Goal: Transaction & Acquisition: Obtain resource

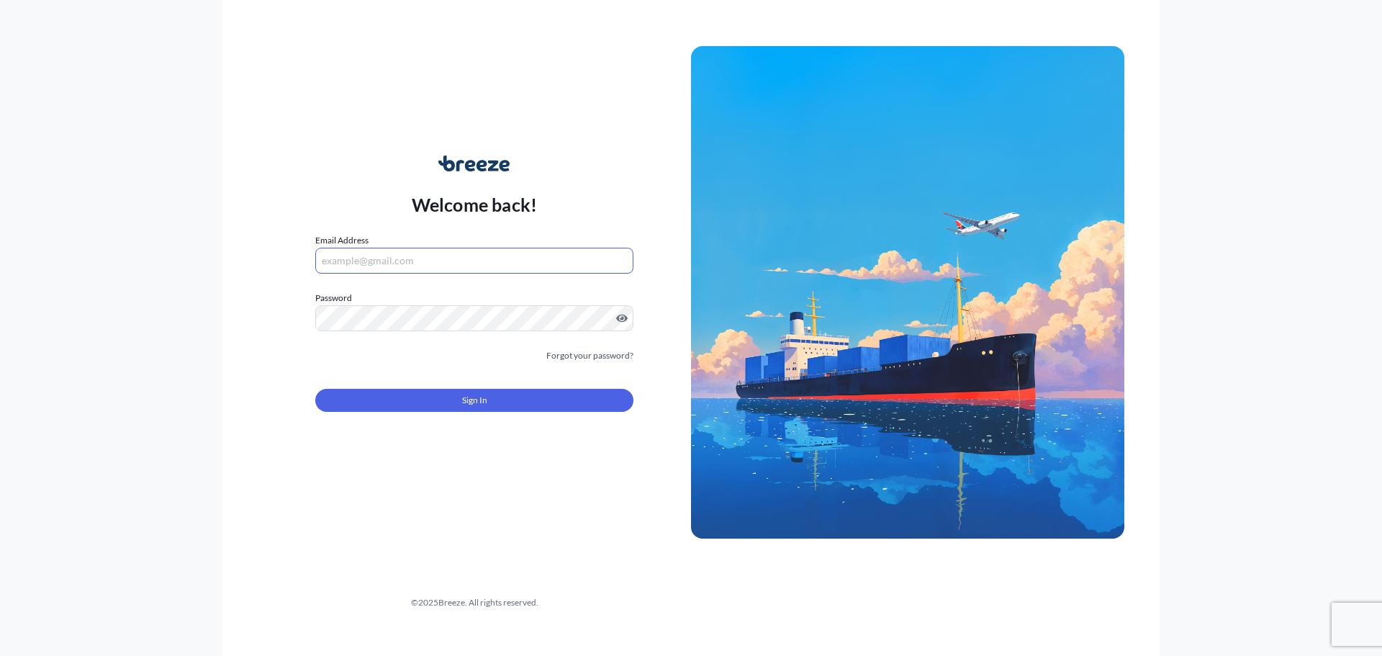
click at [376, 261] on input "Email Address" at bounding box center [474, 261] width 318 height 26
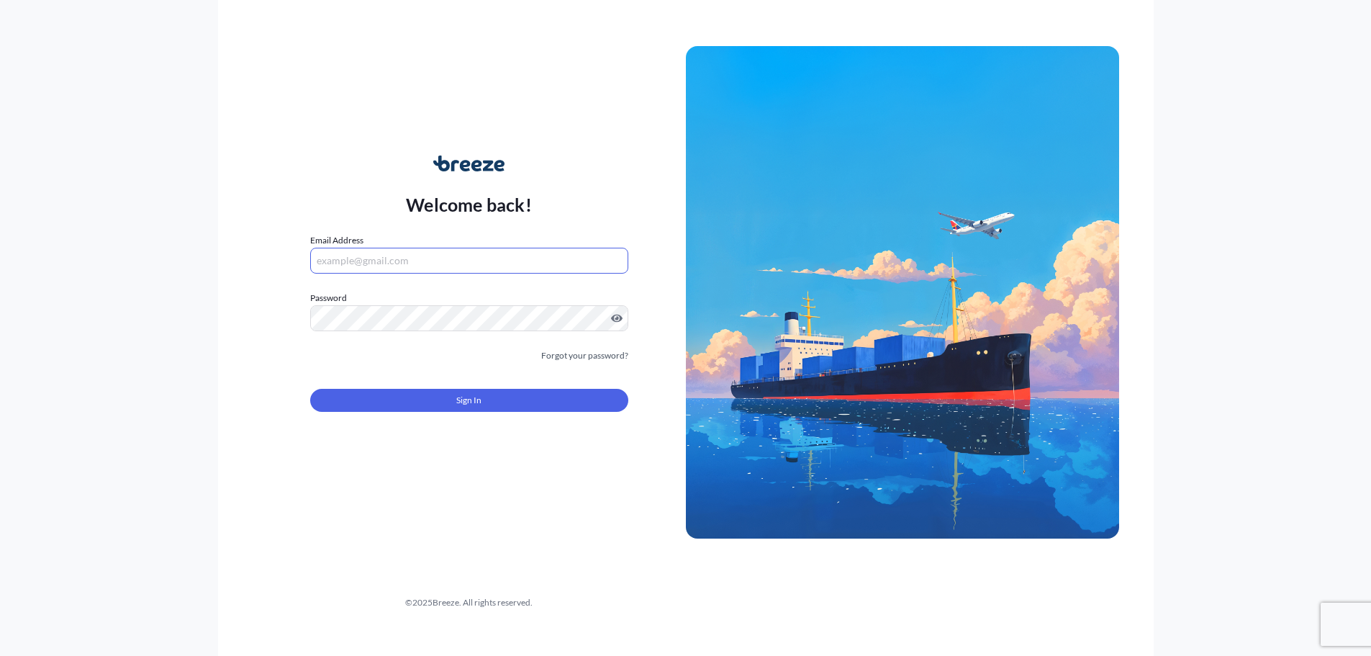
click at [0, 655] on com-1password-button at bounding box center [0, 656] width 0 height 0
type input "[EMAIL_ADDRESS][DOMAIN_NAME]"
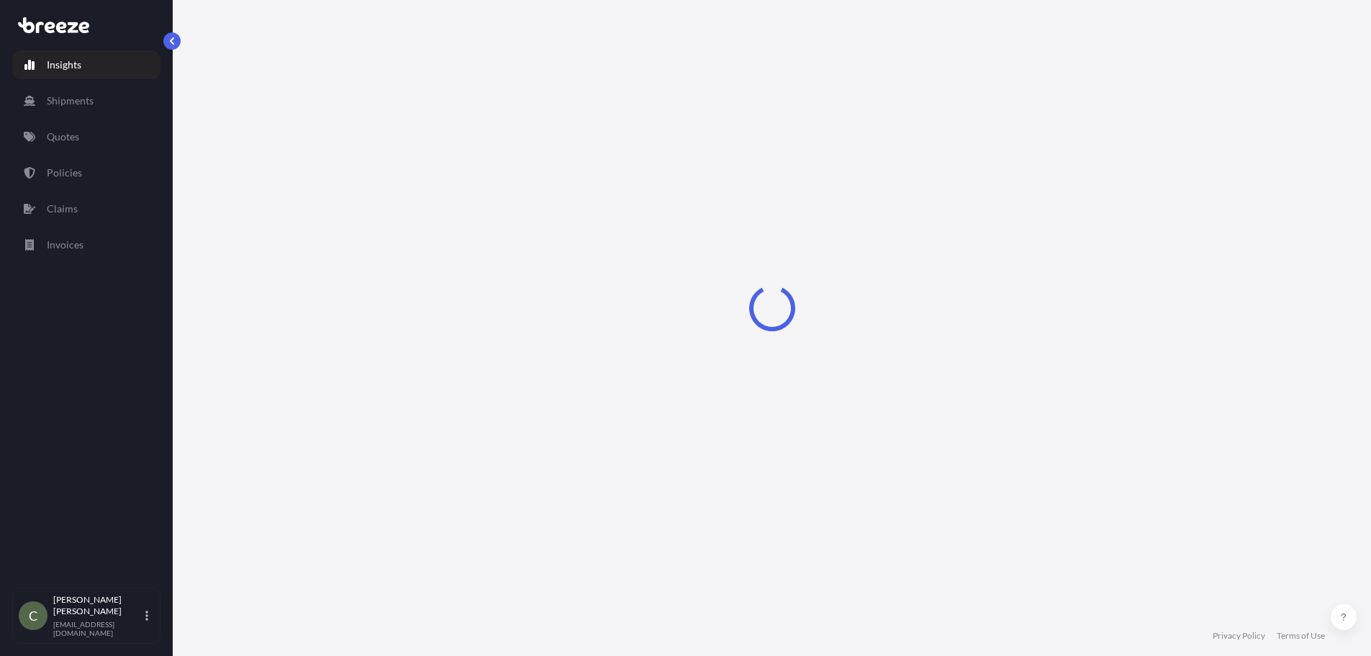
select select "2025"
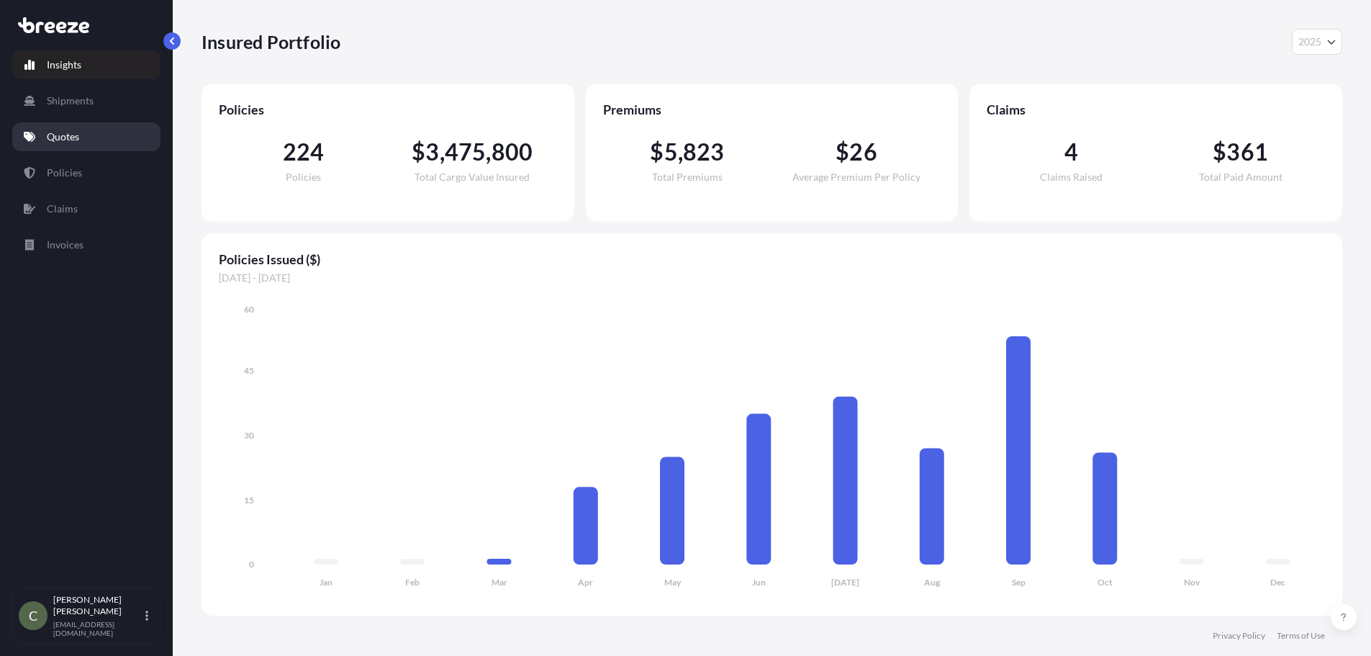
click at [88, 145] on link "Quotes" at bounding box center [86, 136] width 148 height 29
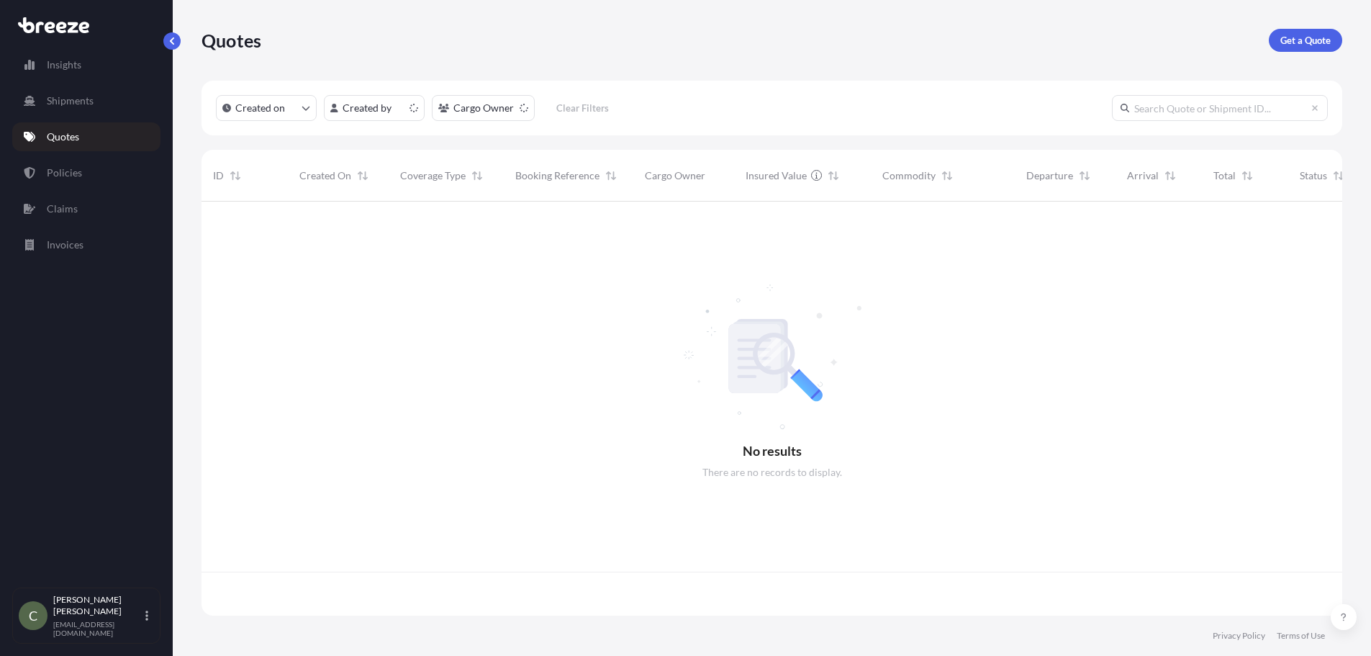
scroll to position [411, 1130]
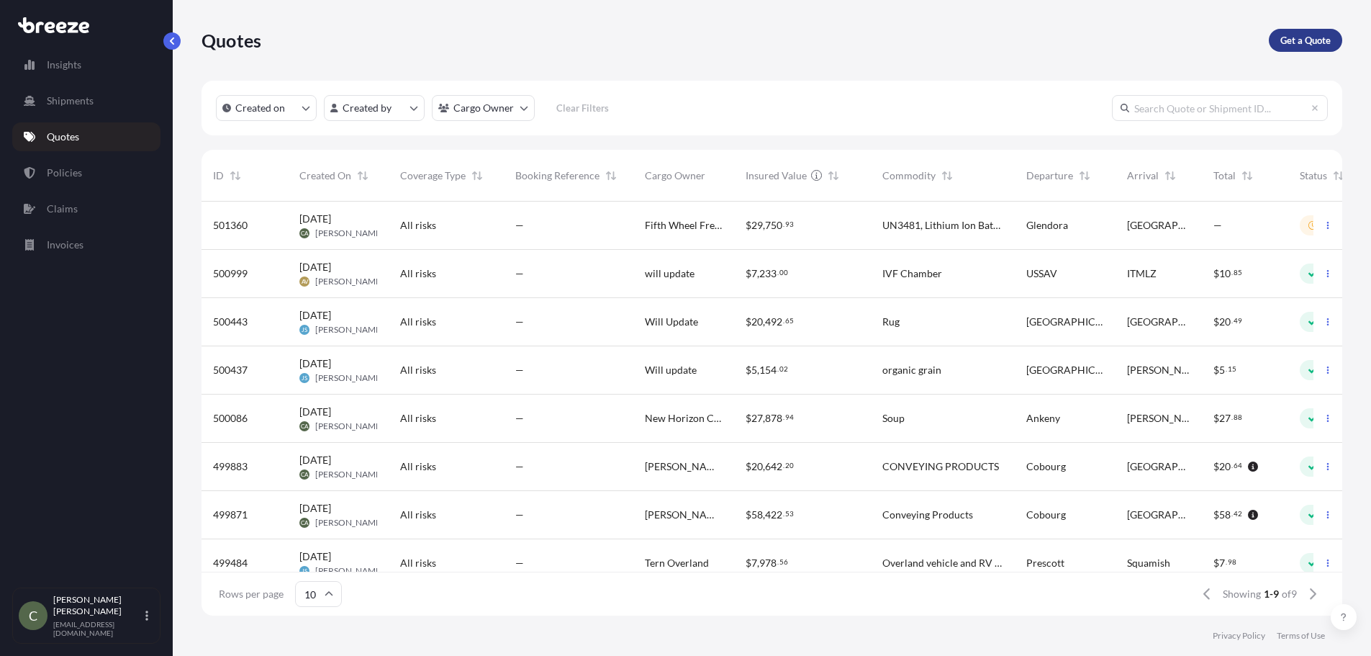
click at [1298, 46] on p "Get a Quote" at bounding box center [1305, 40] width 50 height 14
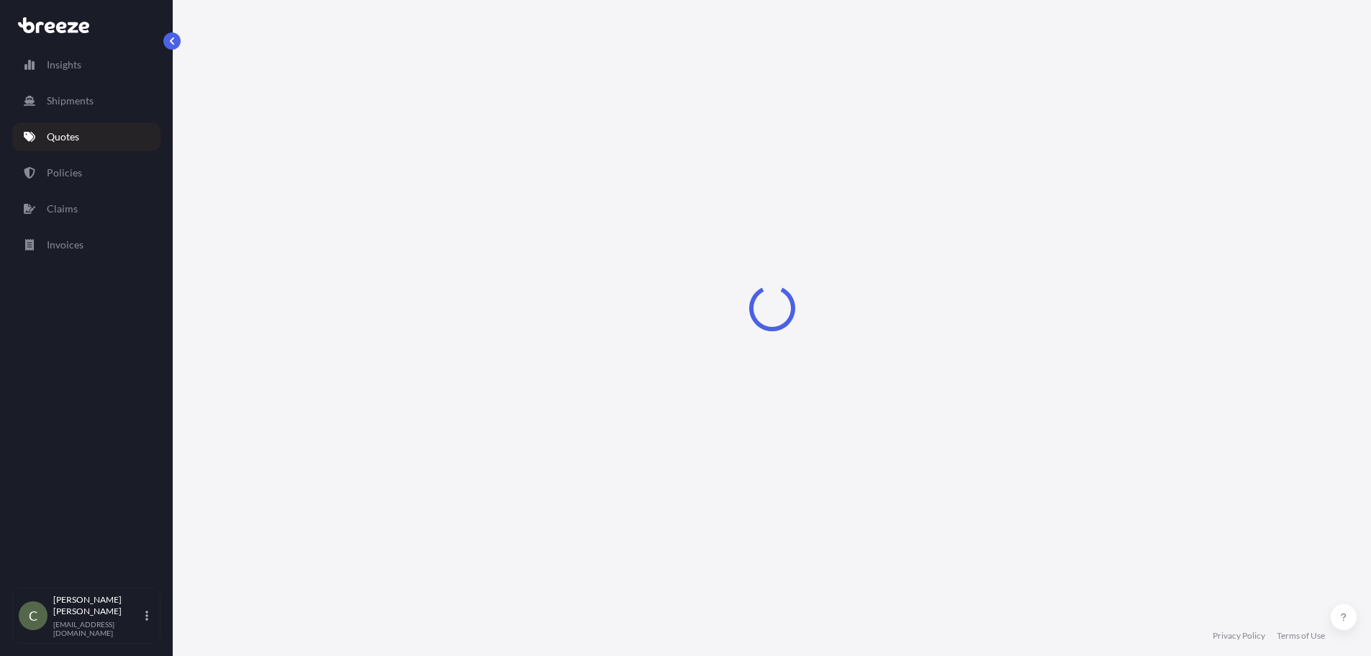
select select "Sea"
select select "1"
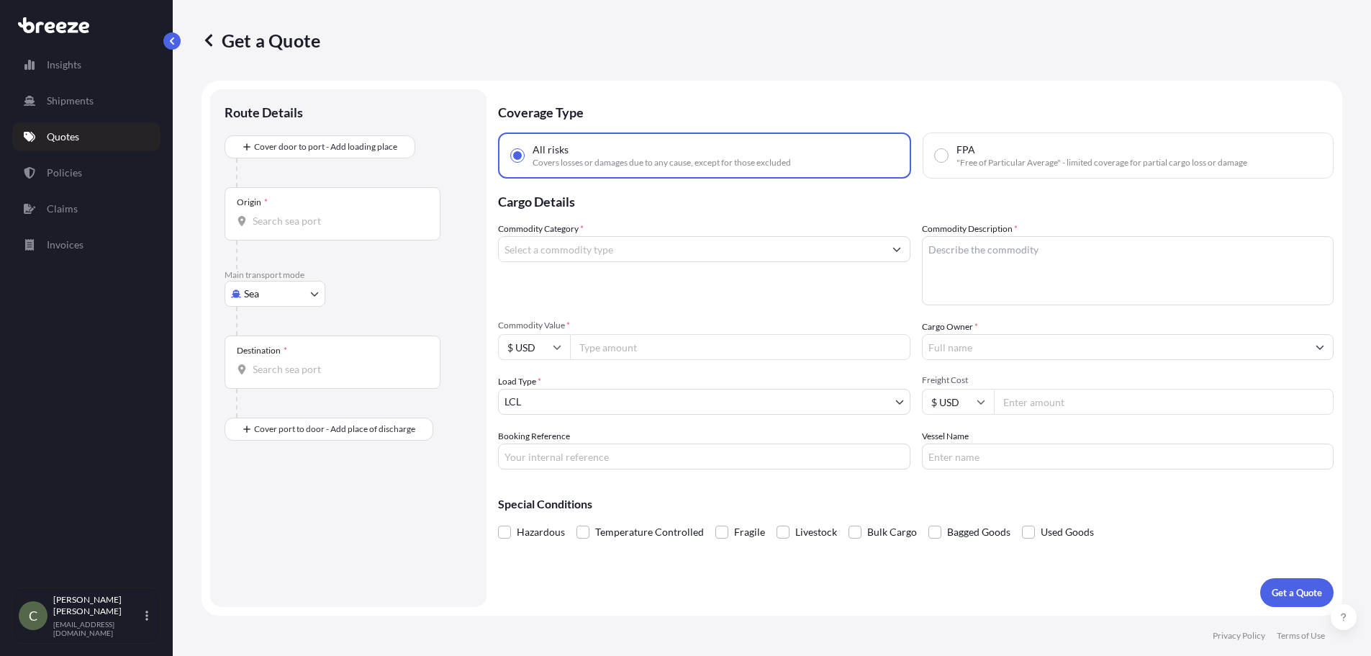
scroll to position [1, 0]
click at [314, 292] on body "Insights Shipments Quotes Policies Claims Invoices C [PERSON_NAME] [EMAIL_ADDRE…" at bounding box center [680, 327] width 1360 height 656
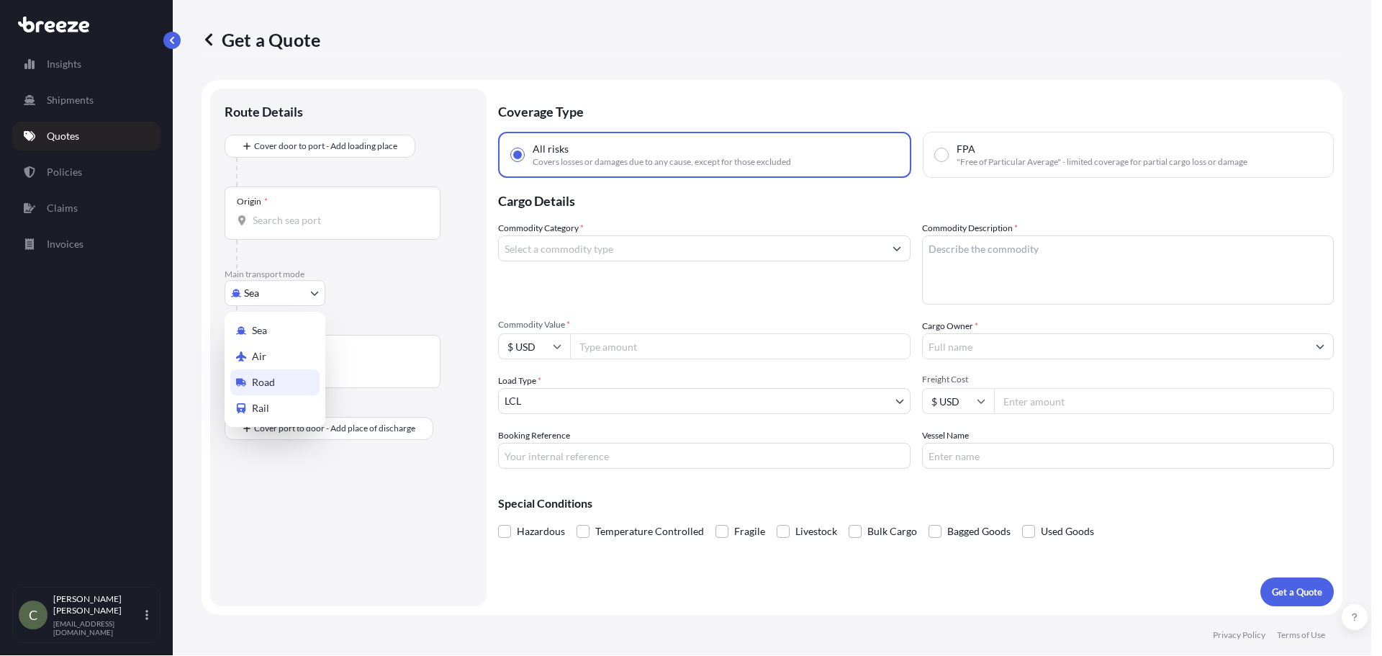
click at [271, 380] on span "Road" at bounding box center [263, 382] width 23 height 14
select select "Road"
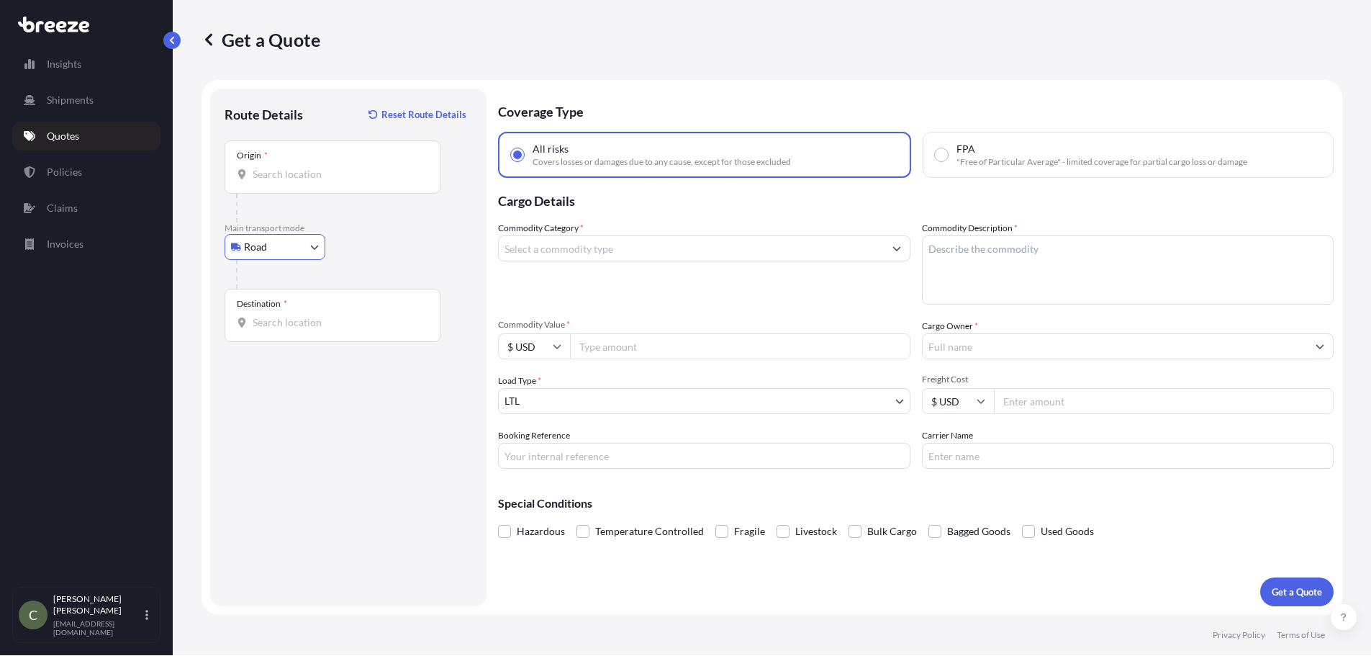
drag, startPoint x: 268, startPoint y: 166, endPoint x: 268, endPoint y: 177, distance: 10.8
click at [268, 171] on div "Origin *" at bounding box center [333, 166] width 216 height 53
click at [268, 177] on input "Origin *" at bounding box center [338, 174] width 170 height 14
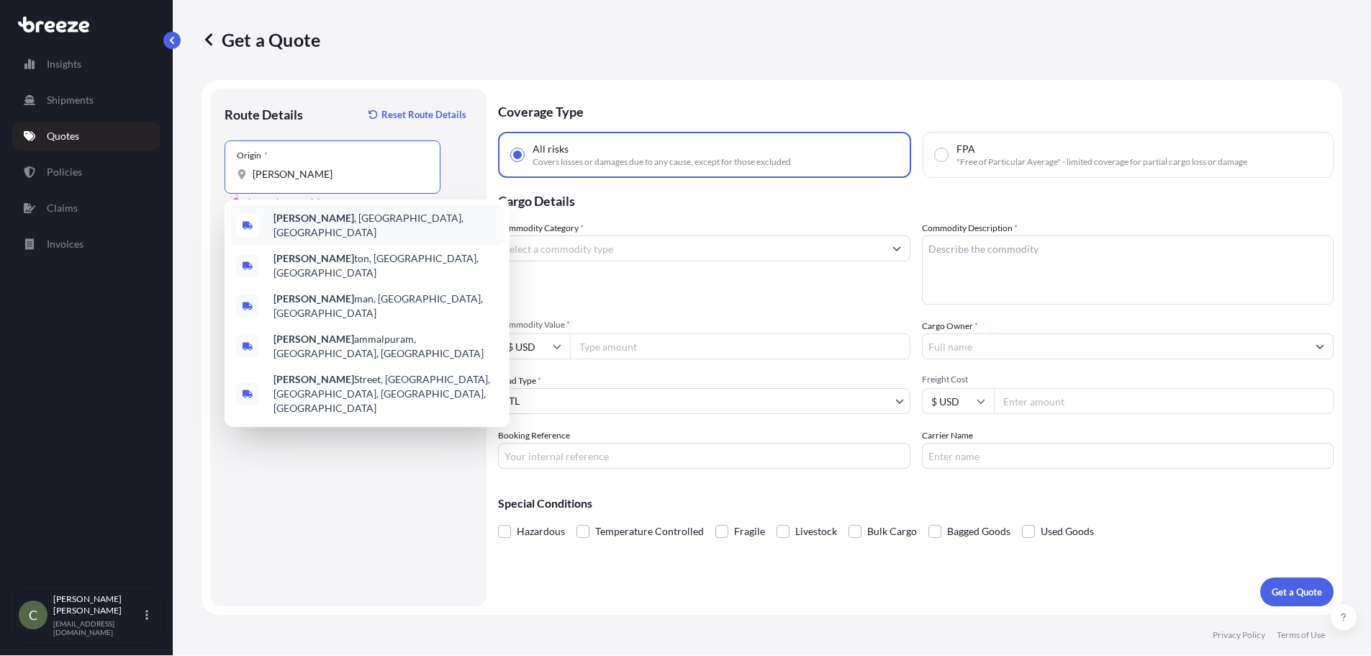
click at [312, 227] on span "[PERSON_NAME] , [GEOGRAPHIC_DATA], [GEOGRAPHIC_DATA]" at bounding box center [385, 225] width 225 height 29
type input "[PERSON_NAME], [GEOGRAPHIC_DATA], [GEOGRAPHIC_DATA]"
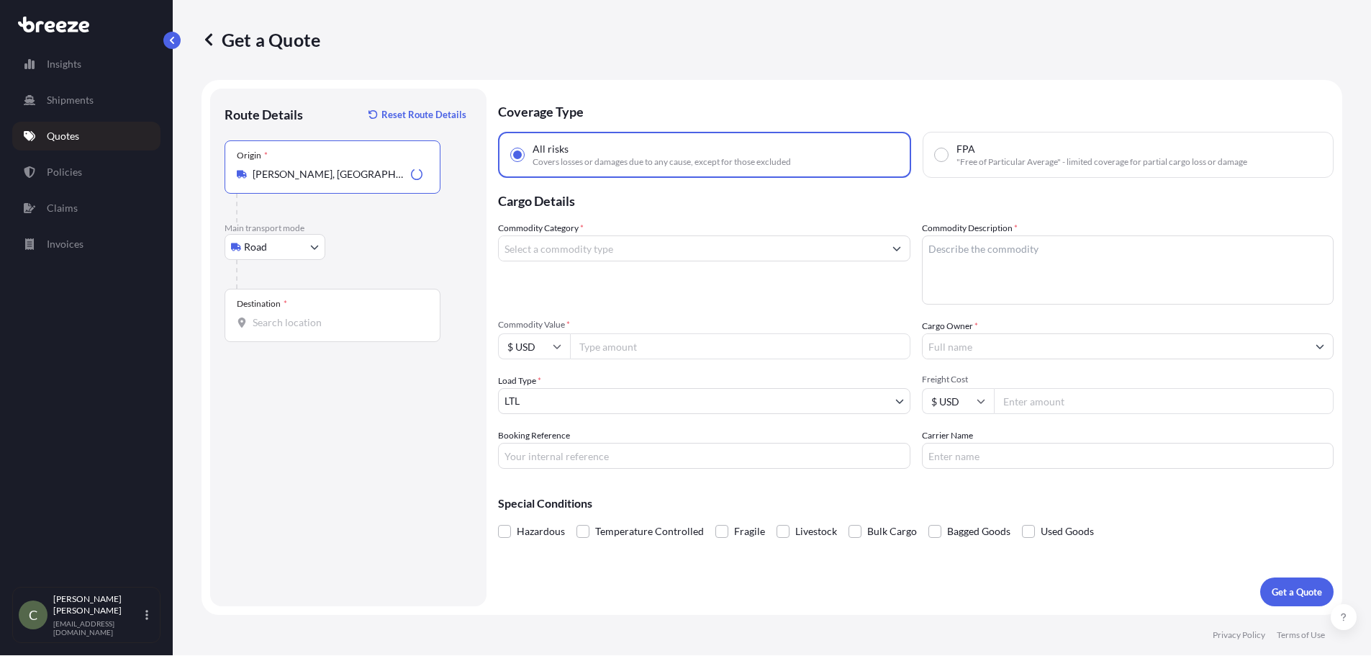
click at [304, 322] on input "Destination *" at bounding box center [338, 322] width 170 height 14
click at [304, 335] on div "Destination * [GEOGRAPHIC_DATA] Junc" at bounding box center [333, 315] width 216 height 53
click at [304, 330] on input "Essex Junc" at bounding box center [338, 322] width 170 height 14
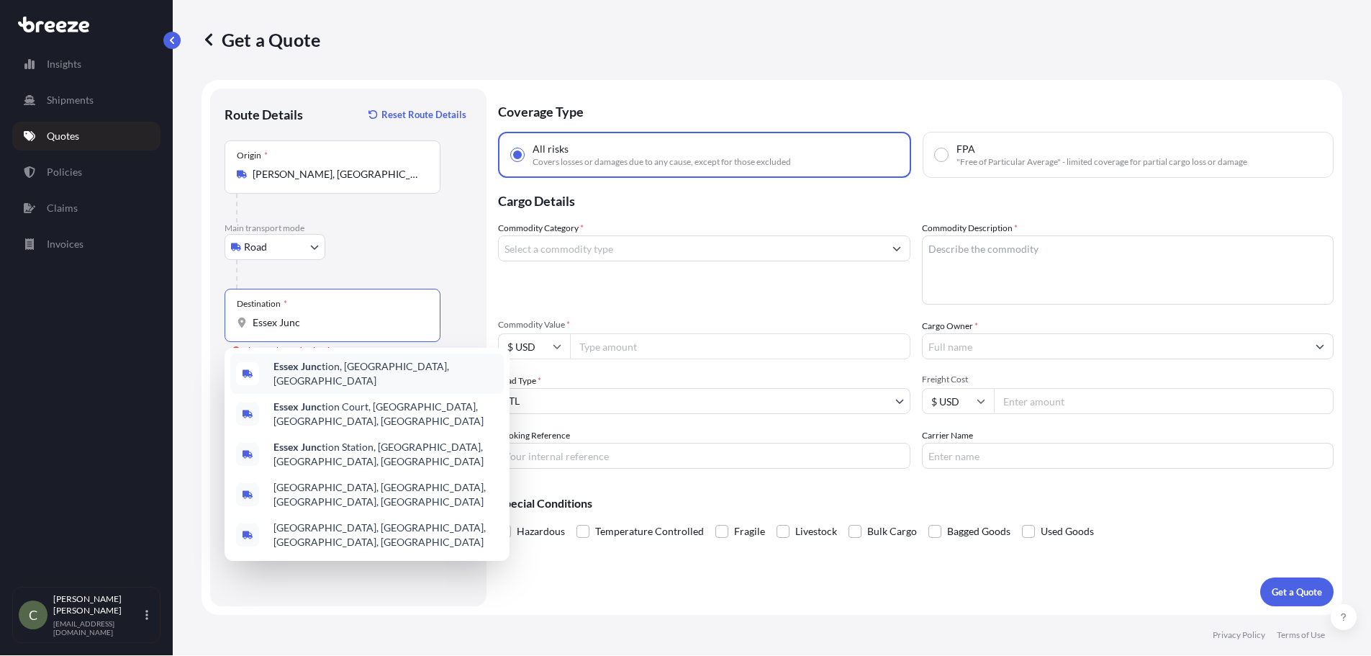
click at [330, 373] on span "Essex Junc tion, [GEOGRAPHIC_DATA], [GEOGRAPHIC_DATA]" at bounding box center [385, 373] width 225 height 29
type input "[GEOGRAPHIC_DATA], [GEOGRAPHIC_DATA], [GEOGRAPHIC_DATA]"
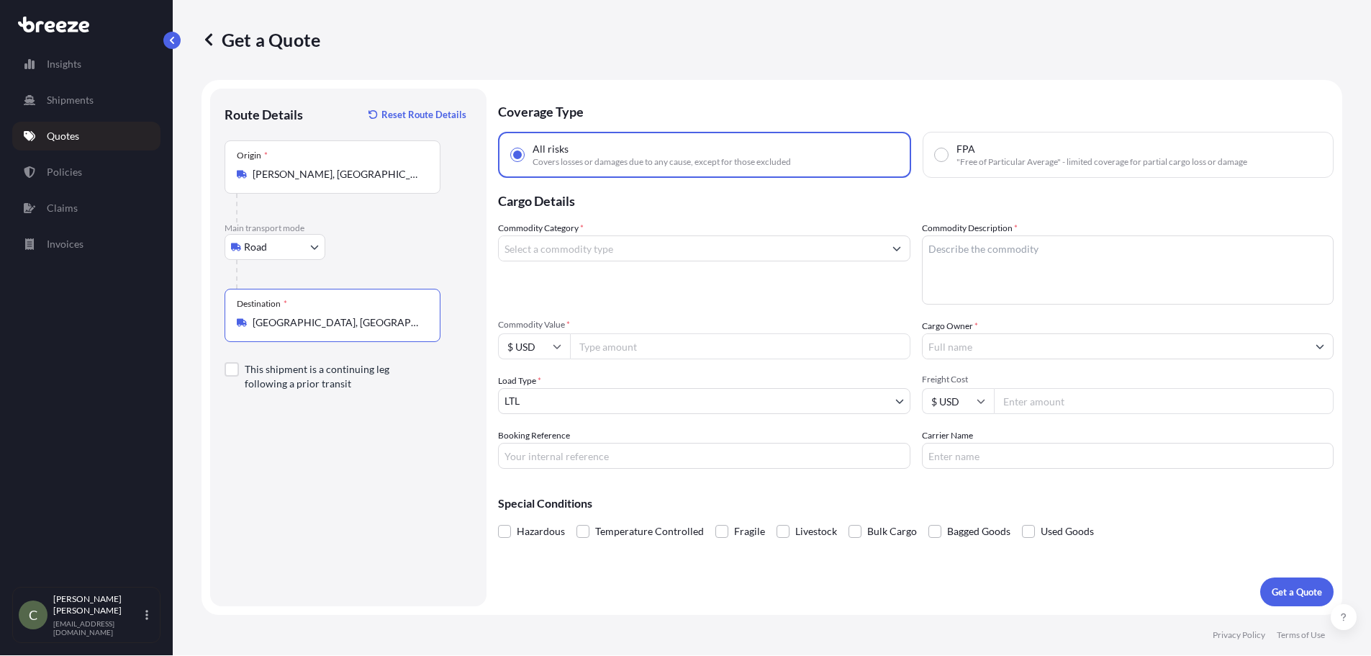
click at [633, 253] on input "Commodity Category *" at bounding box center [691, 248] width 385 height 26
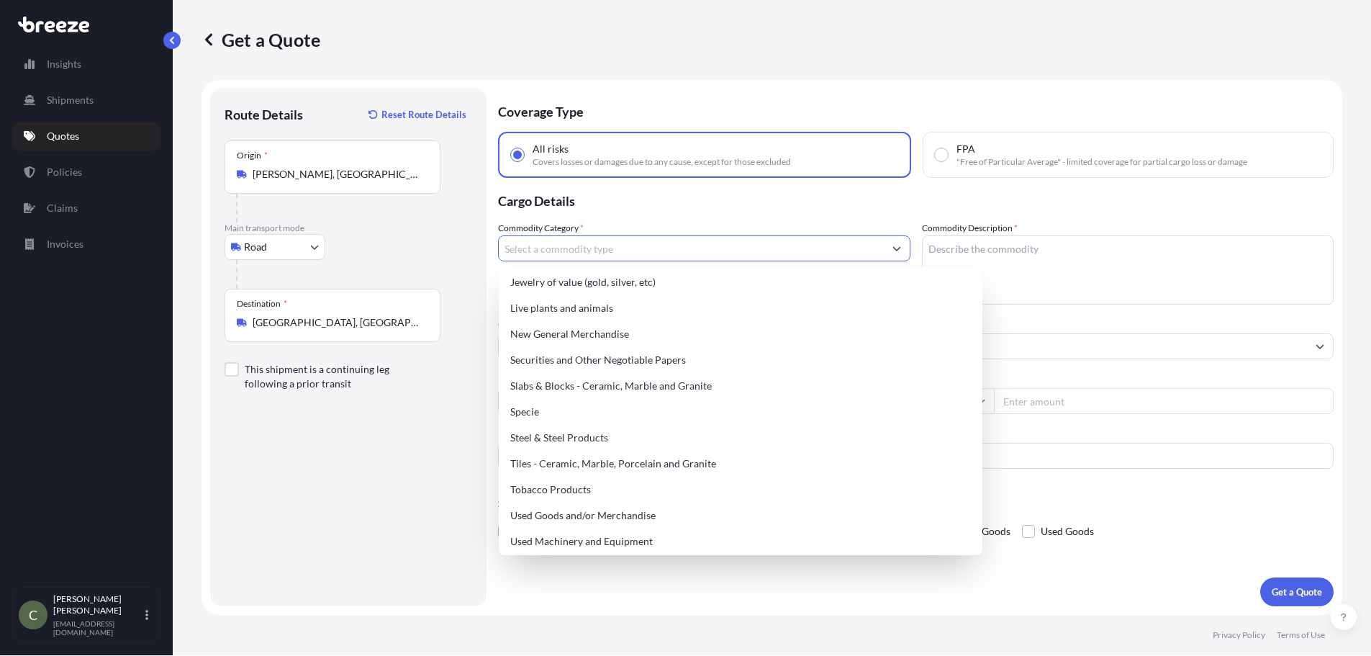
scroll to position [605, 0]
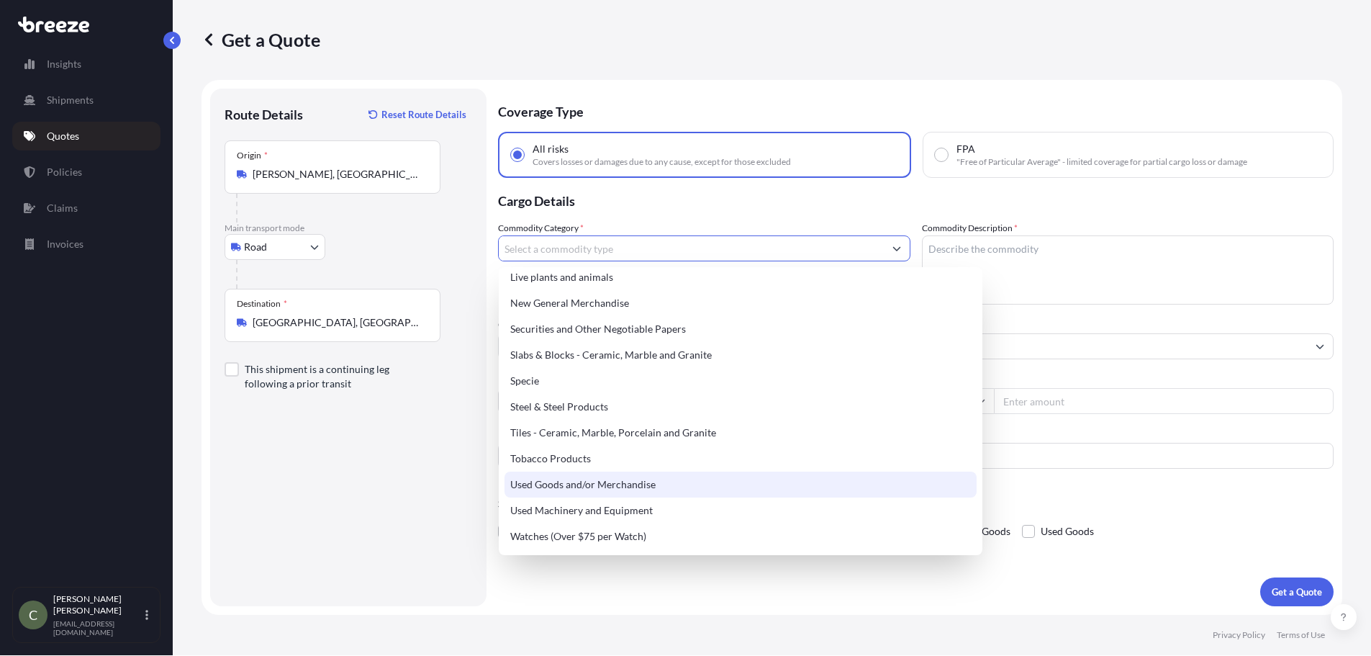
click at [664, 487] on div "Used Goods and/or Merchandise" at bounding box center [740, 484] width 472 height 26
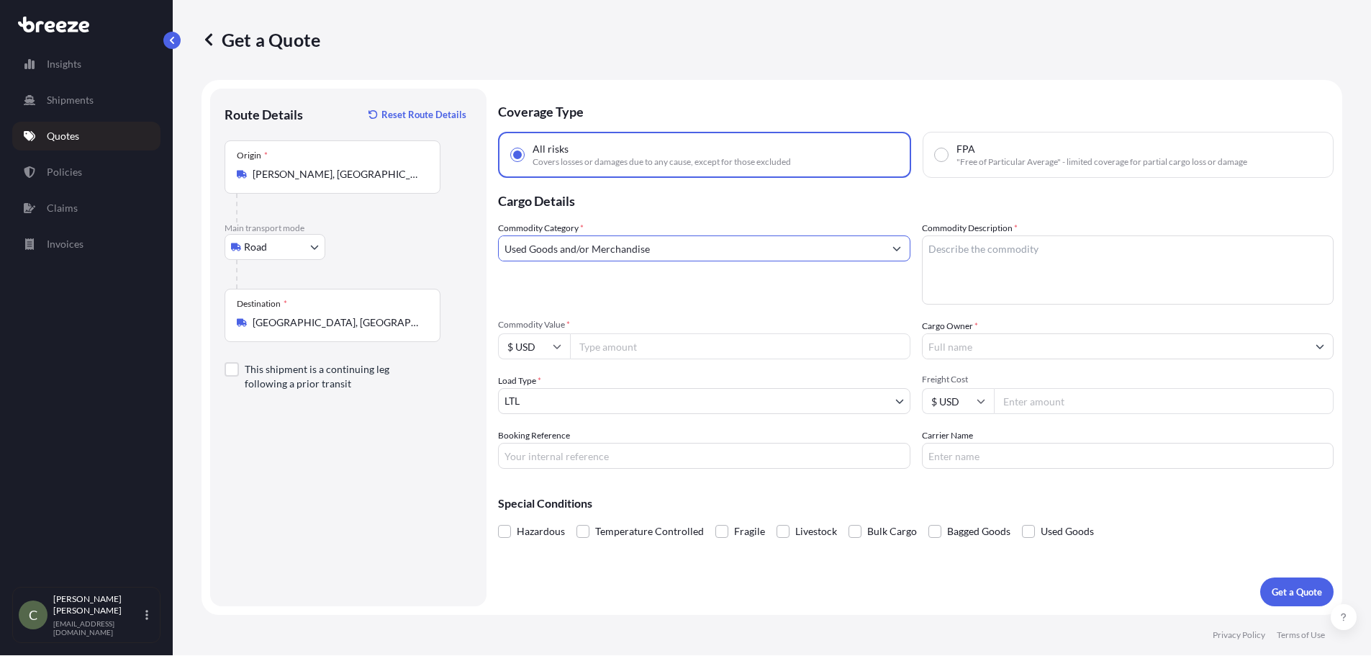
click at [681, 253] on input "Used Goods and/or Merchandise" at bounding box center [691, 248] width 385 height 26
click at [895, 246] on icon "Show suggestions" at bounding box center [896, 248] width 9 height 9
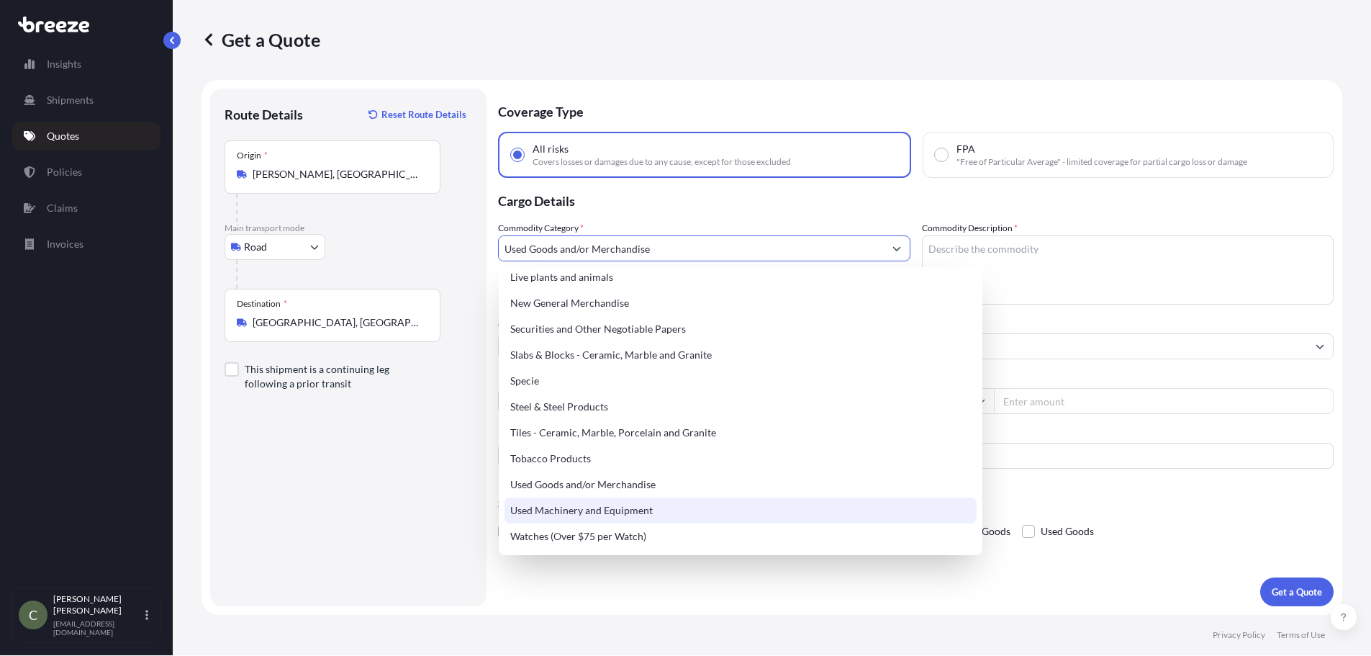
click at [679, 507] on div "Used Machinery and Equipment" at bounding box center [740, 510] width 472 height 26
type input "Used Machinery and Equipment"
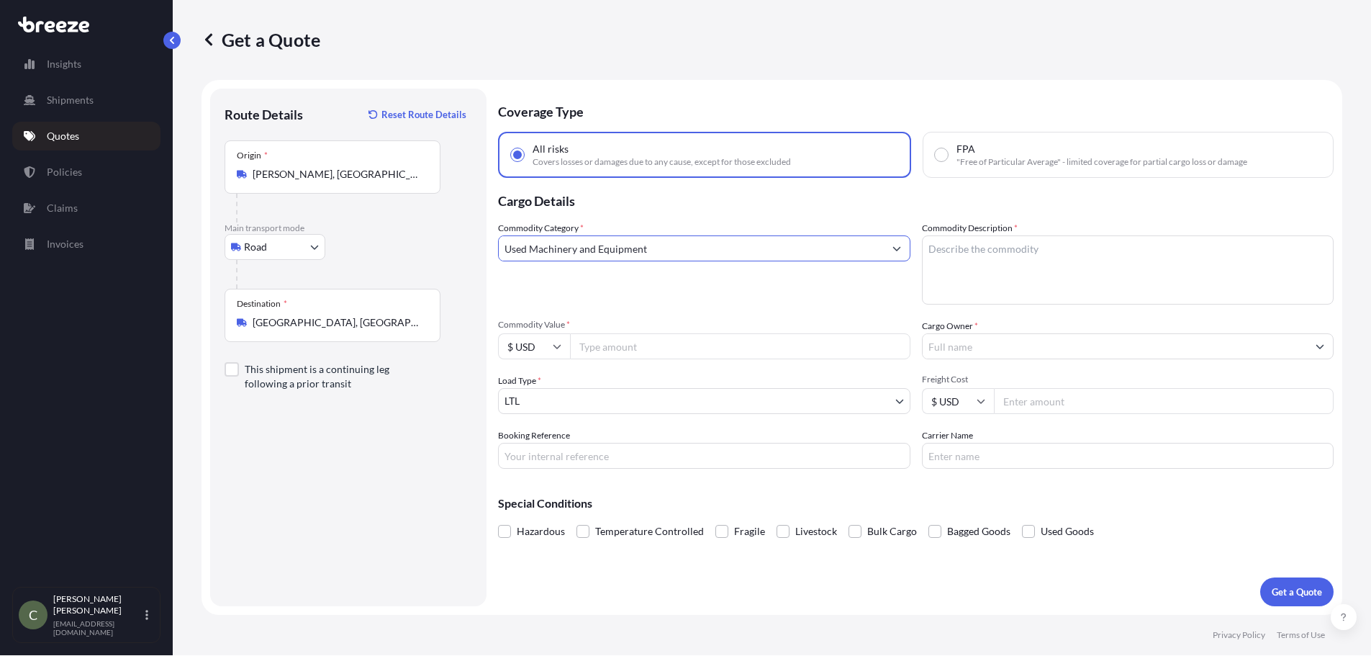
click at [998, 247] on textarea "Commodity Description *" at bounding box center [1128, 269] width 412 height 69
type textarea "Usedd Aspirator"
click at [869, 285] on div "Commodity Category * Used Machinery and Equipment" at bounding box center [704, 262] width 412 height 83
click at [663, 345] on input "Commodity Value *" at bounding box center [740, 346] width 340 height 26
type input "1500"
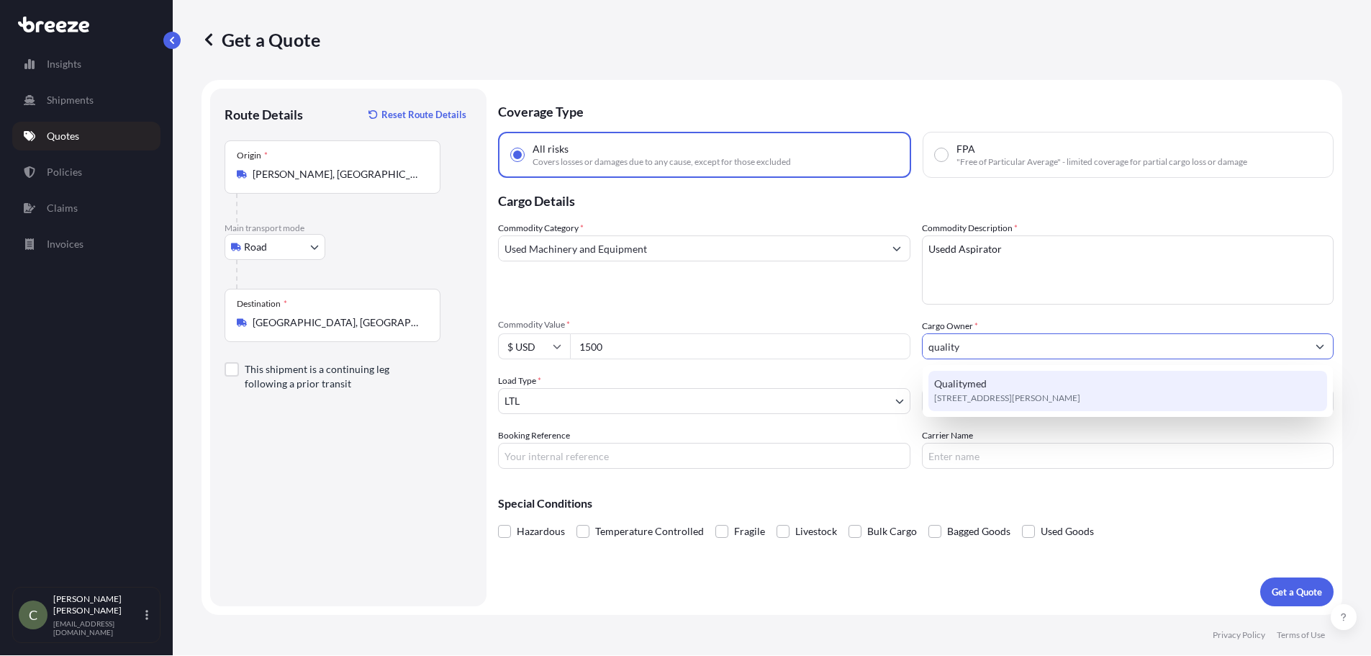
click at [1046, 401] on span "[STREET_ADDRESS][PERSON_NAME]" at bounding box center [1007, 398] width 146 height 14
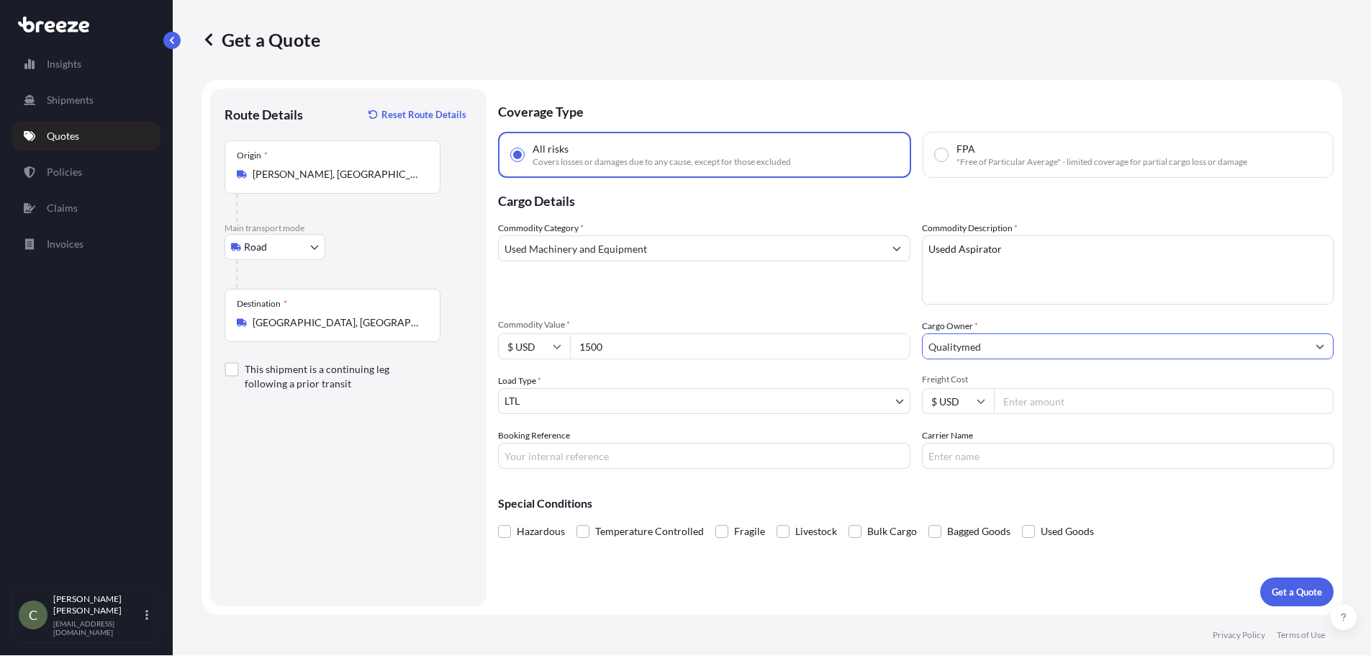
type input "Qualitymed"
click at [1043, 401] on input "Freight Cost" at bounding box center [1164, 401] width 340 height 26
type input "282.94"
click at [1301, 586] on p "Get a Quote" at bounding box center [1297, 591] width 50 height 14
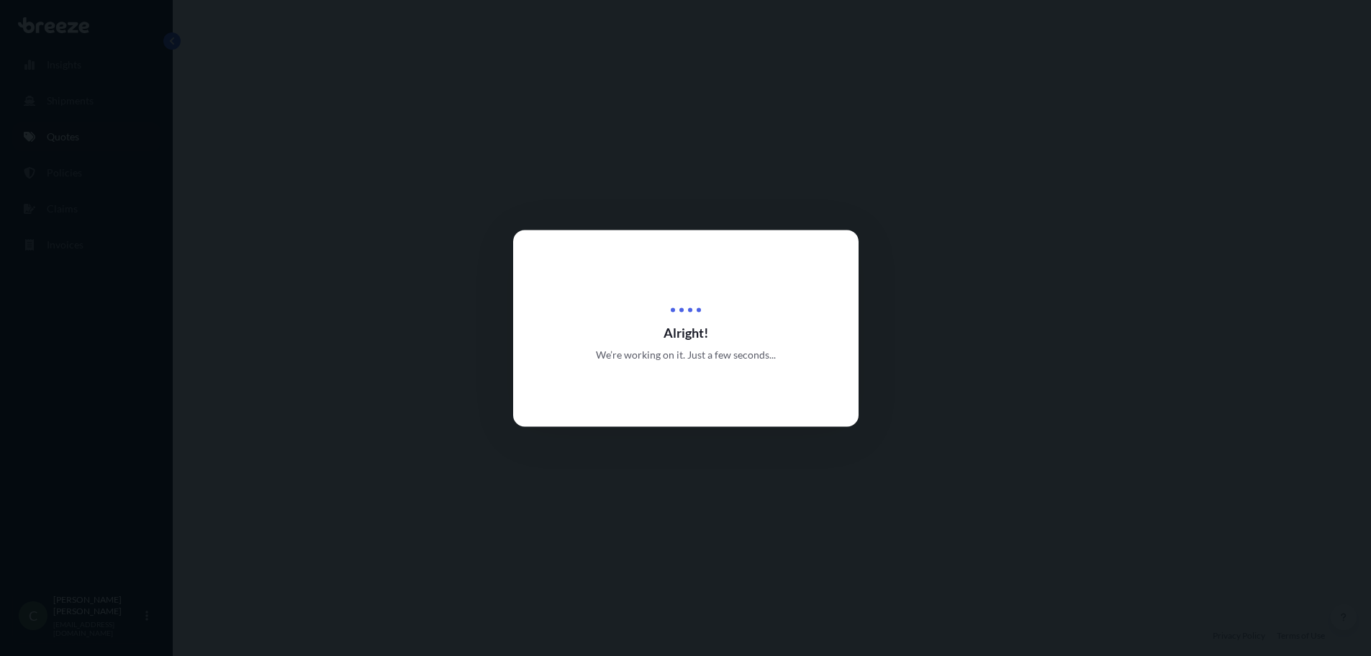
select select "Road"
select select "1"
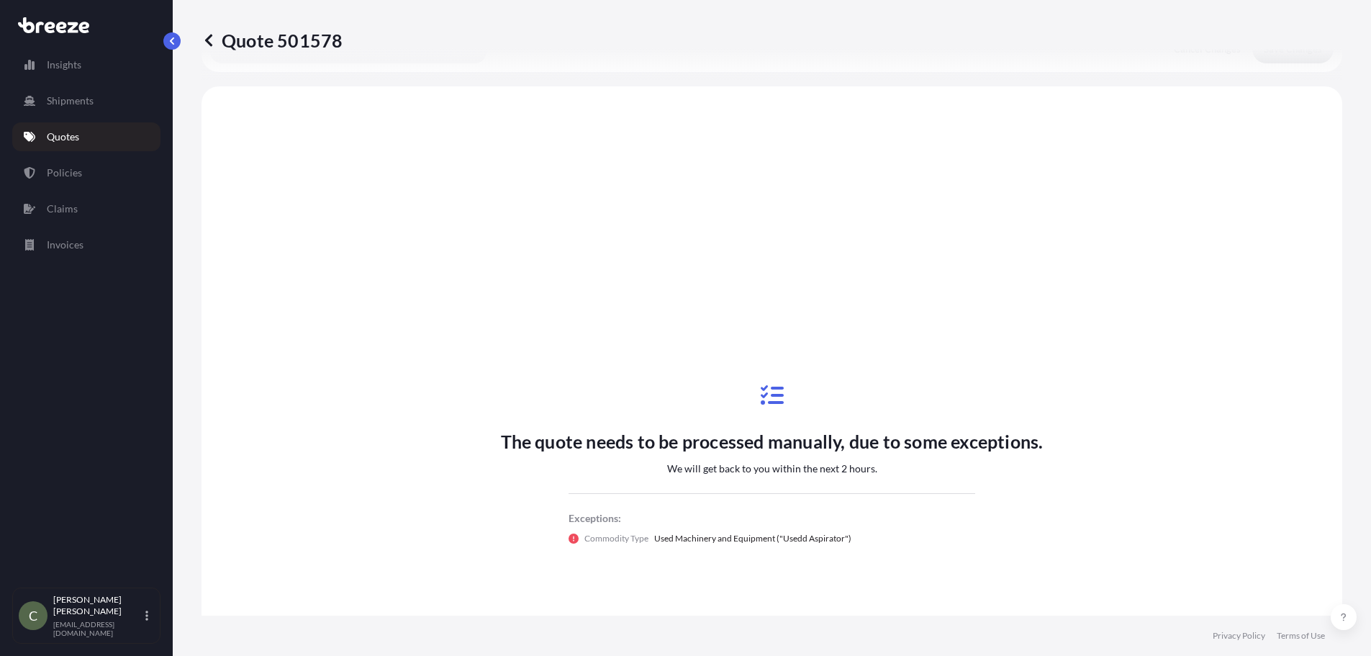
scroll to position [522, 0]
